Goal: Task Accomplishment & Management: Manage account settings

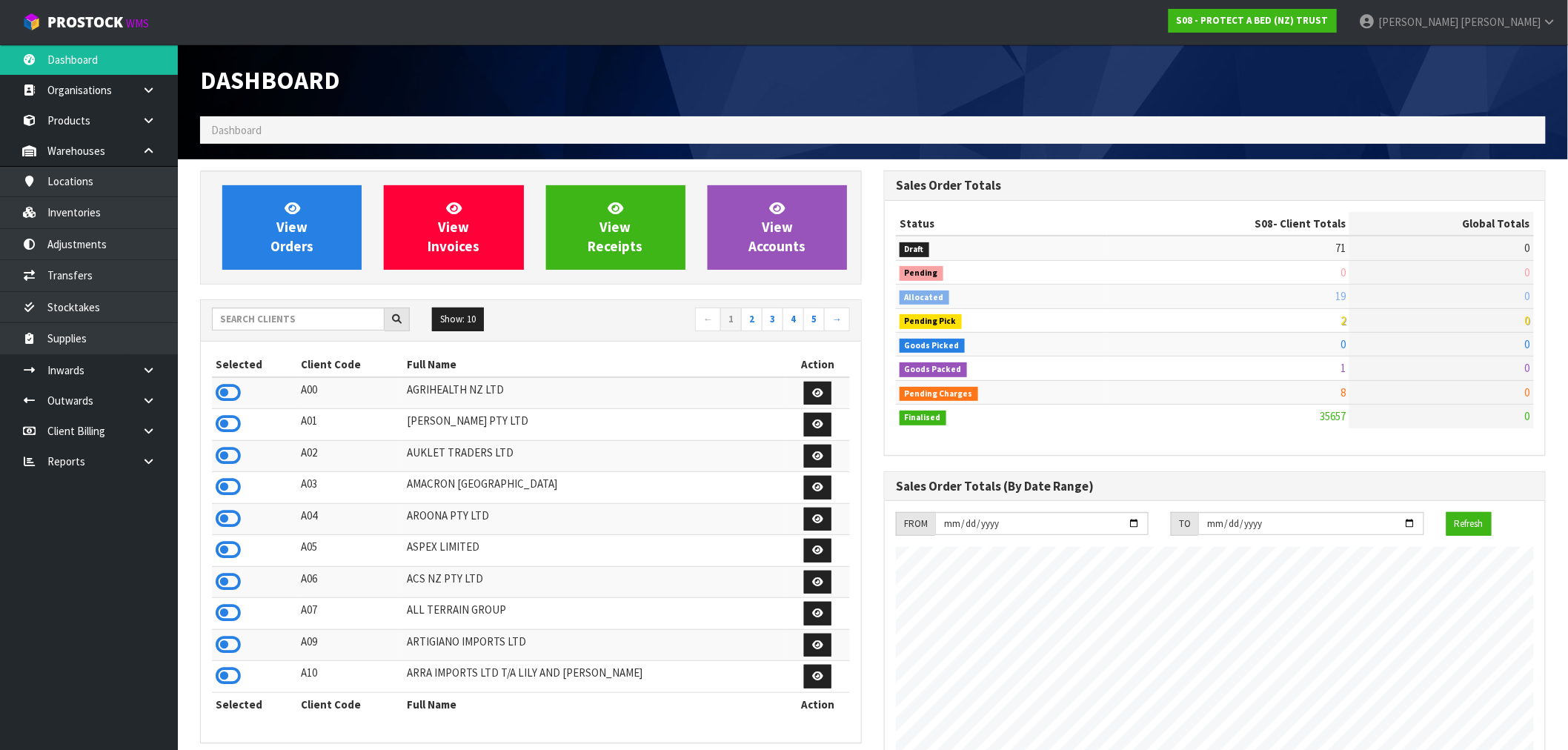
scroll to position [923, 684]
click at [144, 467] on link at bounding box center [154, 460] width 47 height 30
